Goal: Use online tool/utility: Utilize a website feature to perform a specific function

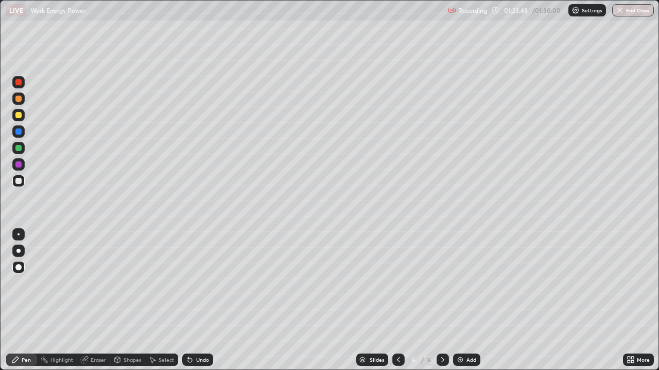
scroll to position [370, 659]
click at [133, 361] on div "Shapes" at bounding box center [131, 360] width 17 height 5
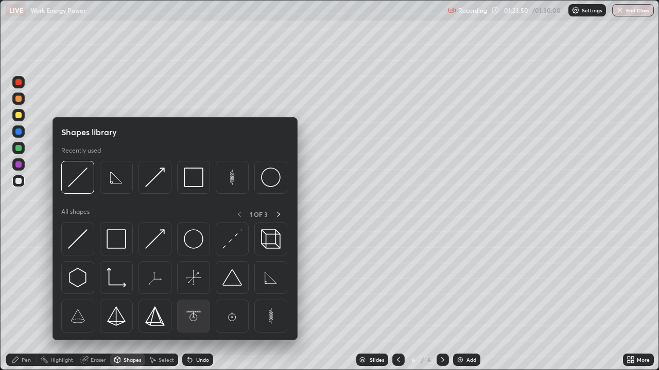
click at [199, 318] on img at bounding box center [194, 317] width 20 height 20
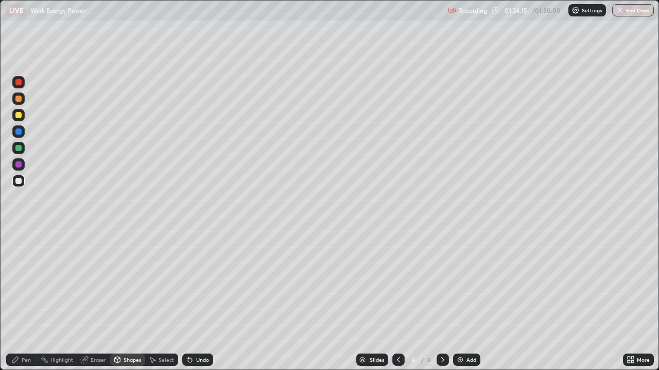
click at [125, 362] on div "Shapes" at bounding box center [131, 360] width 17 height 5
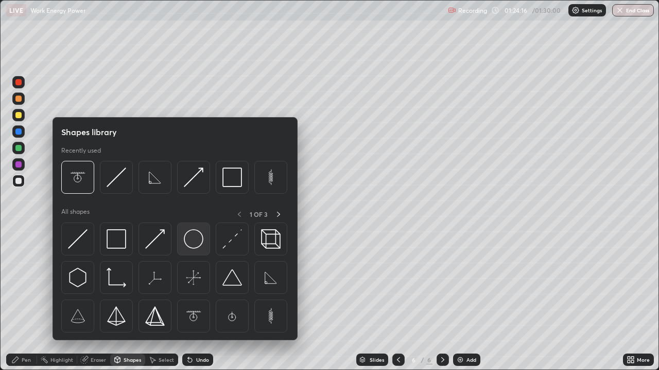
click at [190, 244] on img at bounding box center [194, 239] width 20 height 20
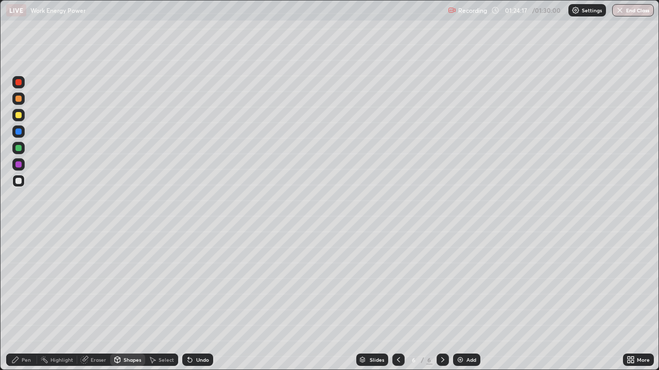
click at [127, 358] on div "Shapes" at bounding box center [131, 360] width 17 height 5
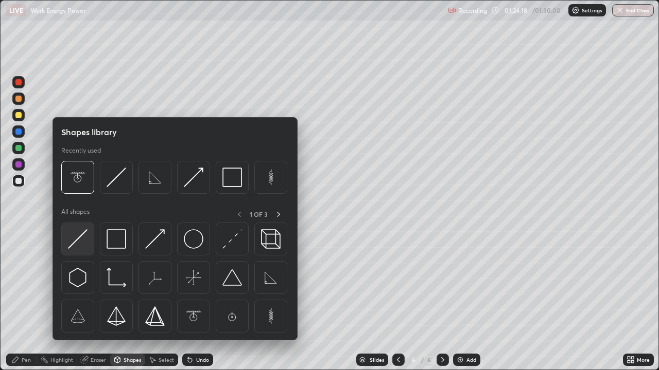
click at [80, 241] on img at bounding box center [78, 239] width 20 height 20
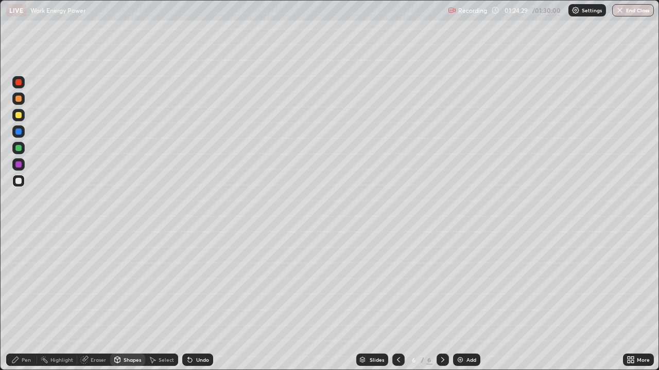
click at [127, 360] on div "Shapes" at bounding box center [131, 360] width 17 height 5
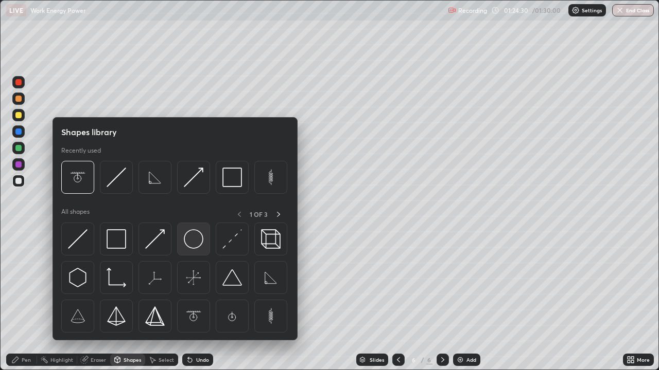
click at [197, 245] on img at bounding box center [194, 239] width 20 height 20
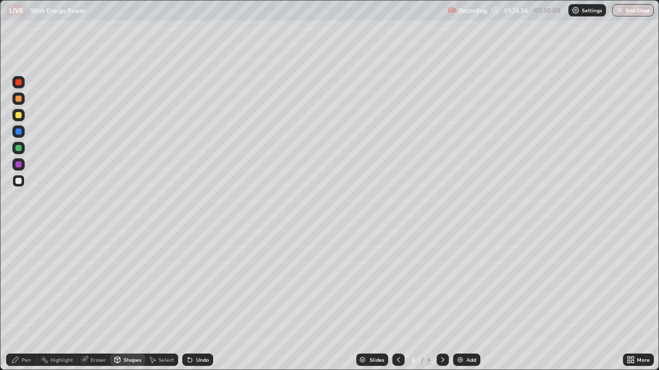
click at [131, 360] on div "Shapes" at bounding box center [131, 360] width 17 height 5
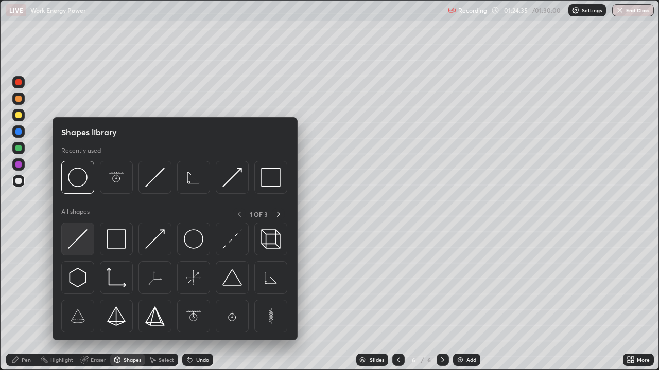
click at [80, 243] on img at bounding box center [78, 239] width 20 height 20
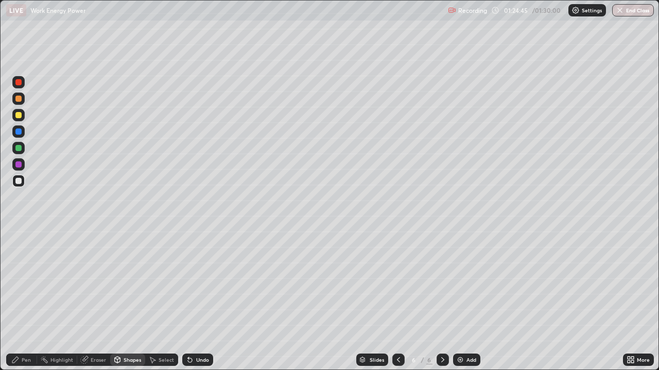
click at [128, 362] on div "Shapes" at bounding box center [131, 360] width 17 height 5
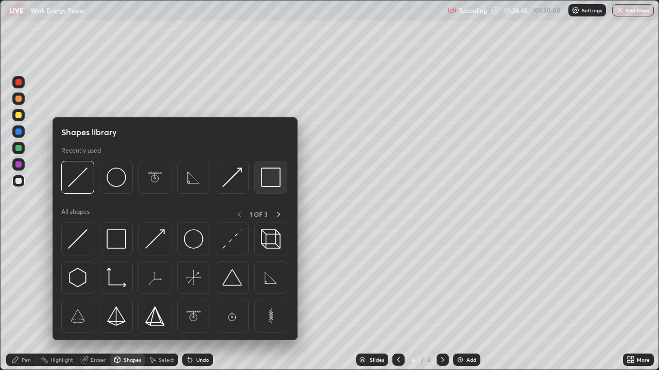
click at [271, 185] on img at bounding box center [271, 178] width 20 height 20
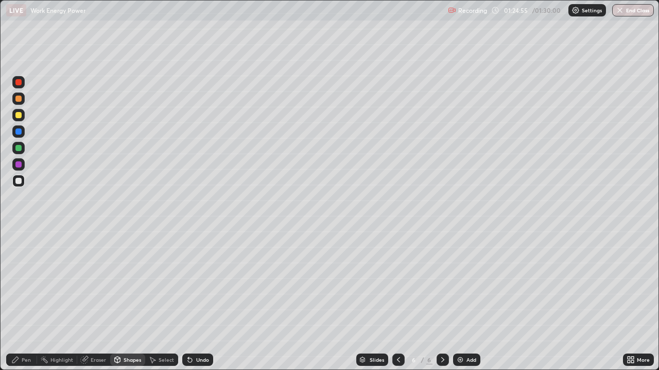
click at [27, 360] on div "Pen" at bounding box center [26, 360] width 9 height 5
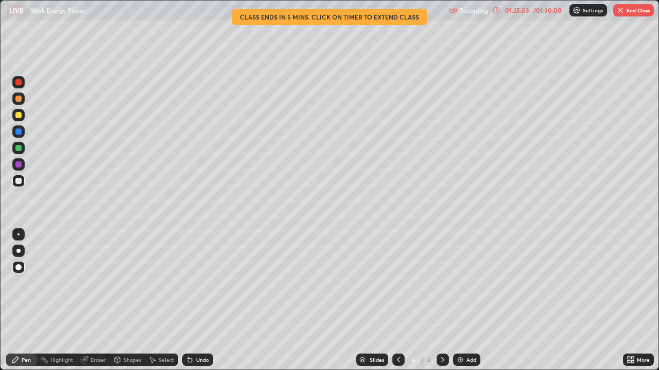
click at [130, 361] on div "Shapes" at bounding box center [131, 360] width 17 height 5
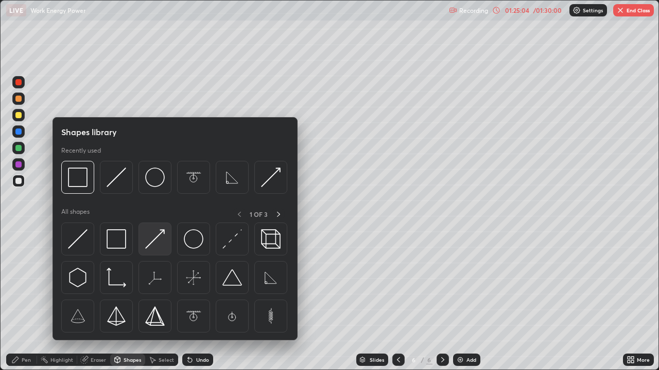
click at [162, 243] on img at bounding box center [155, 239] width 20 height 20
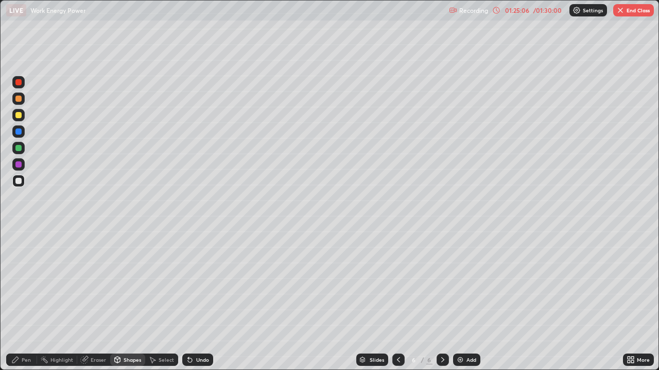
click at [199, 358] on div "Undo" at bounding box center [202, 360] width 13 height 5
click at [200, 360] on div "Undo" at bounding box center [202, 360] width 13 height 5
click at [29, 358] on div "Pen" at bounding box center [26, 360] width 9 height 5
click at [22, 144] on div at bounding box center [18, 148] width 12 height 12
click at [22, 185] on div at bounding box center [18, 181] width 12 height 12
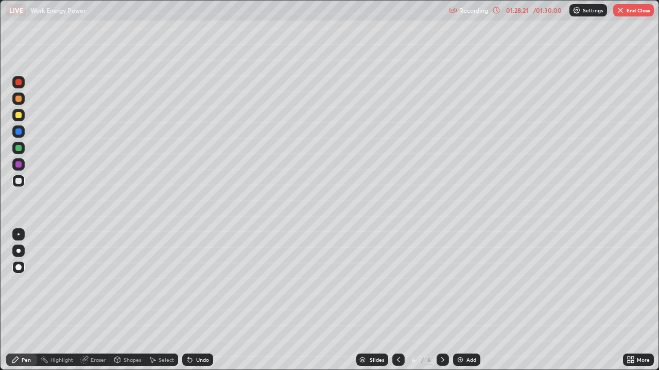
click at [627, 14] on button "End Class" at bounding box center [633, 10] width 41 height 12
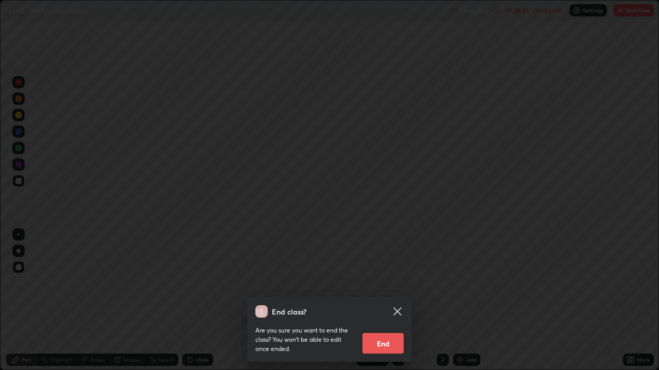
click at [387, 341] on button "End" at bounding box center [382, 343] width 41 height 21
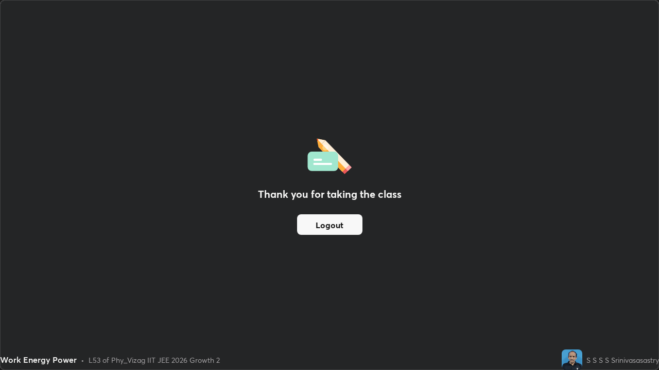
click at [344, 227] on button "Logout" at bounding box center [329, 225] width 65 height 21
click at [347, 223] on button "Logout" at bounding box center [329, 225] width 65 height 21
click at [343, 221] on button "Logout" at bounding box center [329, 225] width 65 height 21
click at [656, 187] on div "Thank you for taking the class Logout" at bounding box center [330, 185] width 658 height 369
